Goal: Task Accomplishment & Management: Manage account settings

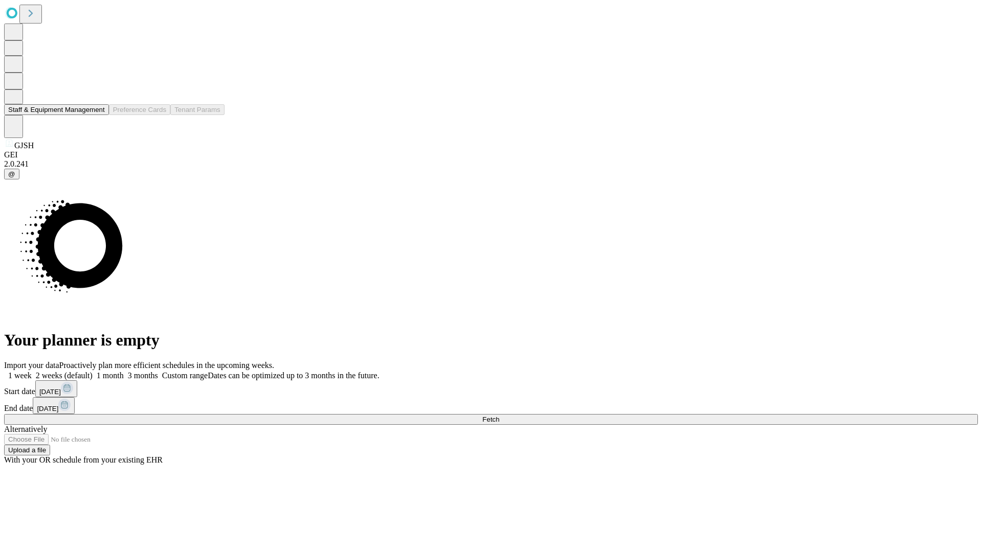
click at [98, 115] on button "Staff & Equipment Management" at bounding box center [56, 109] width 105 height 11
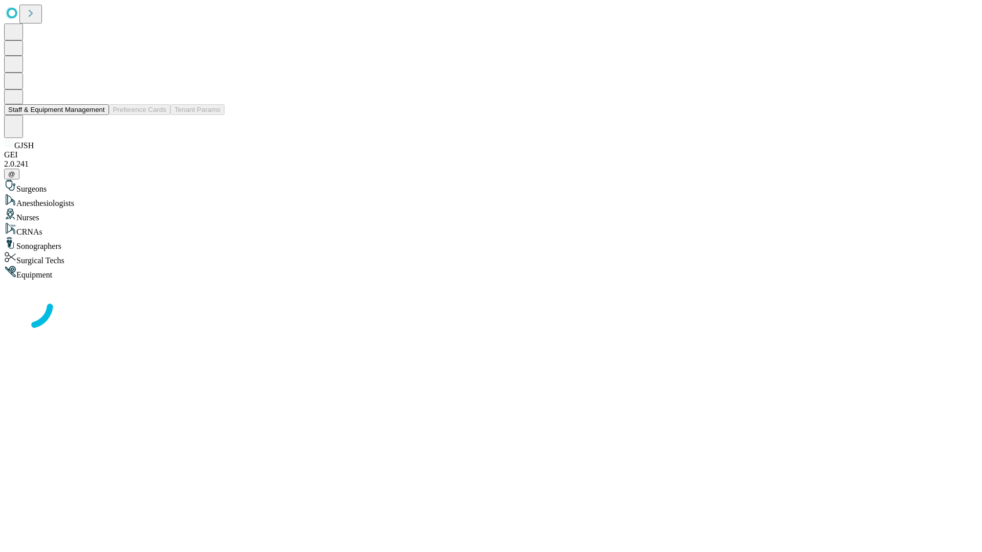
click at [98, 115] on button "Staff & Equipment Management" at bounding box center [56, 109] width 105 height 11
